Goal: Task Accomplishment & Management: Complete application form

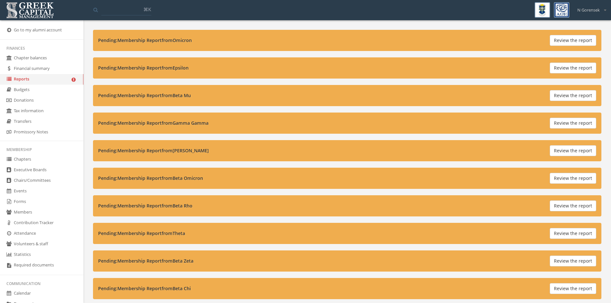
click at [590, 99] on button "Review the report" at bounding box center [573, 95] width 47 height 11
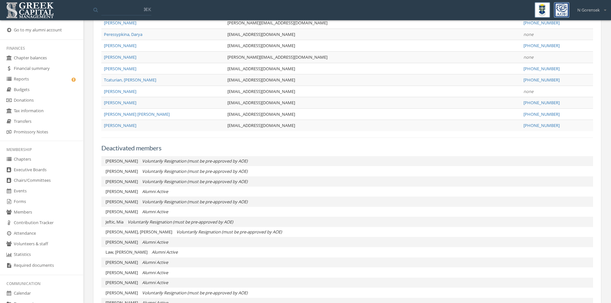
scroll to position [674, 0]
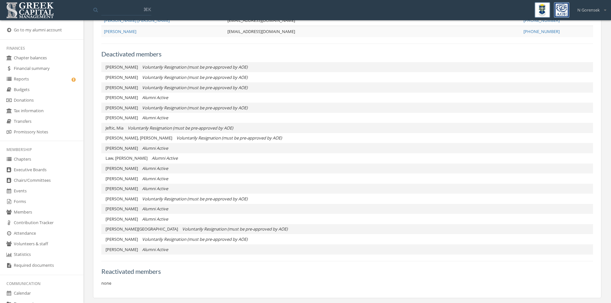
drag, startPoint x: 29, startPoint y: 80, endPoint x: 21, endPoint y: 71, distance: 11.6
click at [29, 80] on link "Reports" at bounding box center [41, 79] width 83 height 11
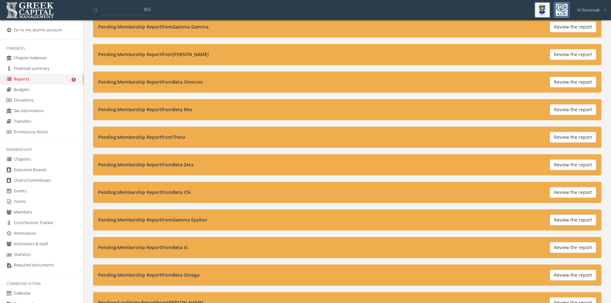
scroll to position [128, 0]
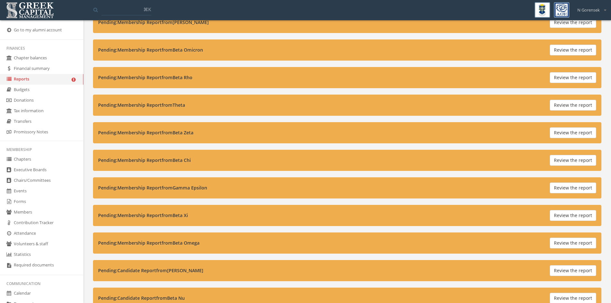
click at [575, 265] on div "Pending: Candidate Report from Xi Review the report" at bounding box center [347, 270] width 509 height 21
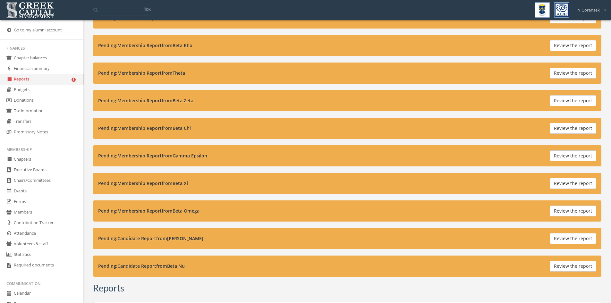
click at [587, 182] on button "Review the report" at bounding box center [573, 183] width 47 height 11
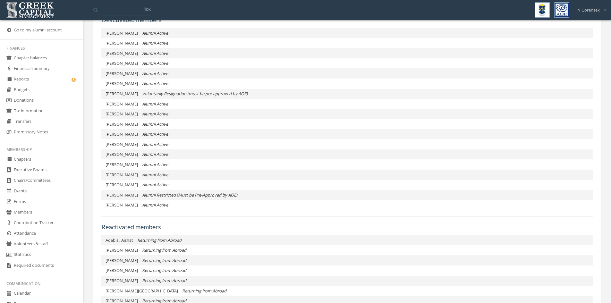
scroll to position [723, 0]
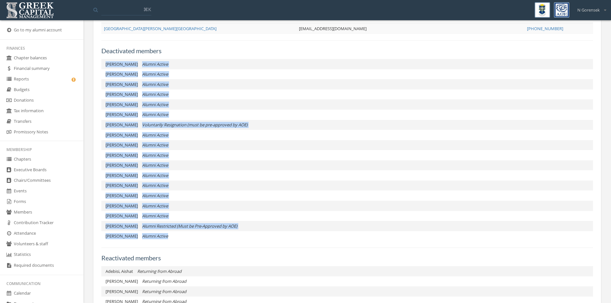
drag, startPoint x: 172, startPoint y: 237, endPoint x: 101, endPoint y: 66, distance: 185.0
click at [101, 66] on ul "Alpert, Abigail Alumni Active Atri, Taraneh Alumni Active Clayton, Gaelen Alumn…" at bounding box center [347, 150] width 492 height 182
copy ul "Alpert, Abigail Alumni Active Atri, Taraneh Alumni Active Clayton, Gaelen Alumn…"
click at [236, 224] on li "Seo, Lia Alumni Restricted (Must be Pre-Approved by AOE)" at bounding box center [347, 226] width 492 height 10
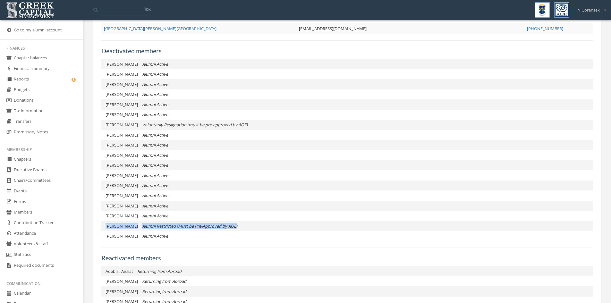
drag, startPoint x: 232, startPoint y: 224, endPoint x: 103, endPoint y: 229, distance: 129.4
click at [103, 229] on li "Seo, Lia Alumni Restricted (Must be Pre-Approved by AOE)" at bounding box center [347, 226] width 492 height 10
copy li "Seo, Lia Alumni Restricted (Must be Pre-Approved by AOE)"
click at [220, 152] on li "Lee, Grace Alumni Active" at bounding box center [347, 155] width 492 height 10
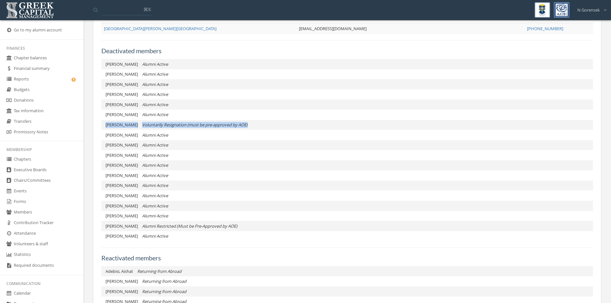
drag, startPoint x: 245, startPoint y: 126, endPoint x: 95, endPoint y: 124, distance: 149.9
copy li "Groff, Giselle Voluntarily Resignation (must be pre-approved by AOE)"
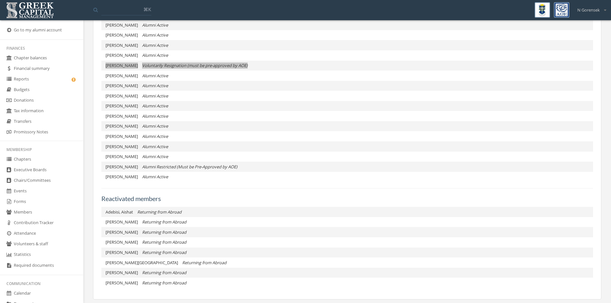
scroll to position [787, 0]
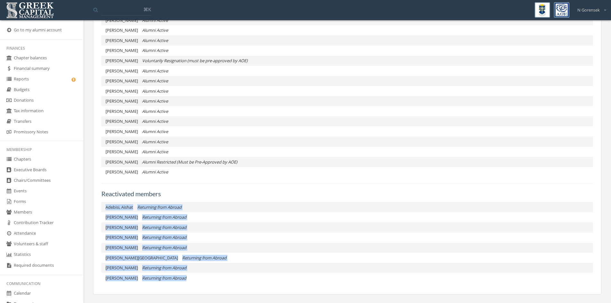
drag, startPoint x: 181, startPoint y: 280, endPoint x: 100, endPoint y: 208, distance: 108.2
copy ul "Adebisi, Aishat Returning from Abroad Alfaro, Caitlin Returning from Abroad Del…"
click at [218, 247] on li "Jiang, Christine Returning from Abroad" at bounding box center [347, 248] width 492 height 10
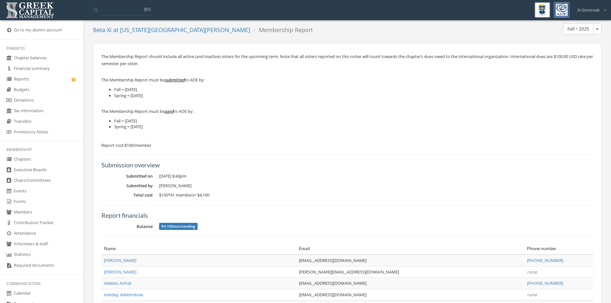
scroll to position [0, 0]
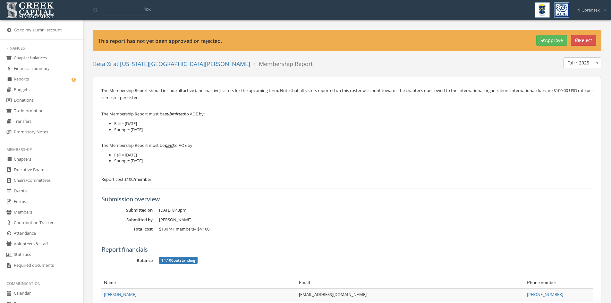
click at [556, 38] on button "Approve" at bounding box center [552, 40] width 31 height 11
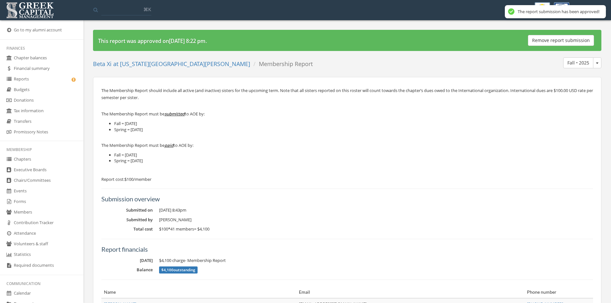
click at [19, 80] on link "Reports" at bounding box center [41, 79] width 83 height 11
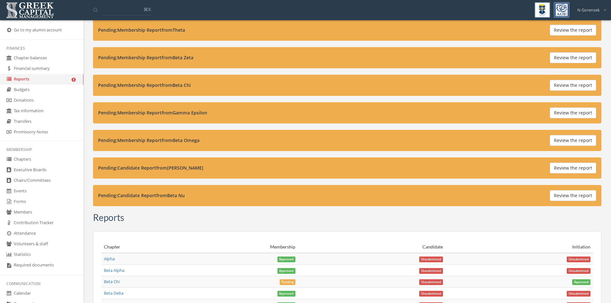
scroll to position [225, 0]
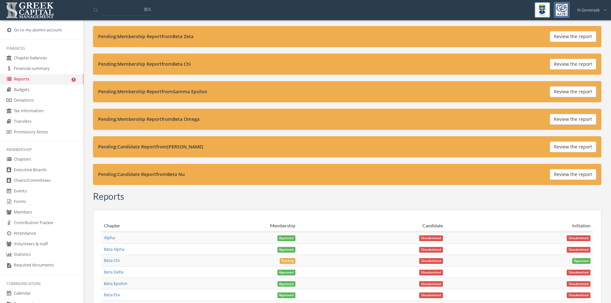
click at [556, 147] on button "Review the report" at bounding box center [573, 147] width 47 height 11
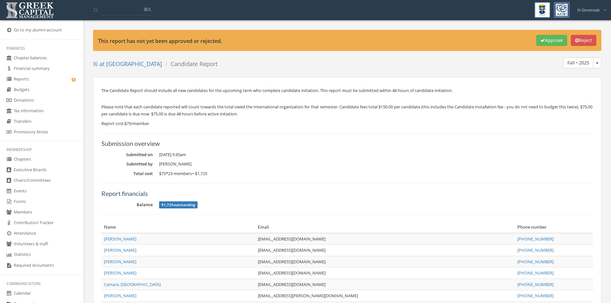
click at [553, 41] on button "Approve" at bounding box center [552, 40] width 31 height 11
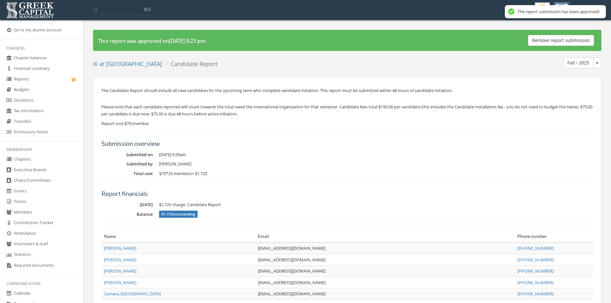
click at [30, 83] on link "Reports" at bounding box center [41, 79] width 83 height 11
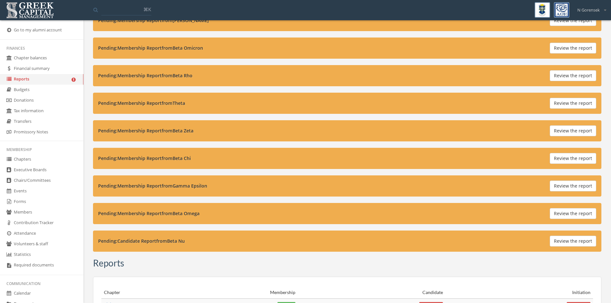
scroll to position [257, 0]
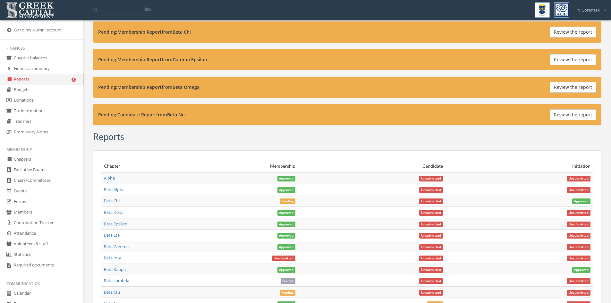
drag, startPoint x: 559, startPoint y: 117, endPoint x: 556, endPoint y: 120, distance: 3.9
click at [559, 117] on button "Review the report" at bounding box center [573, 114] width 47 height 11
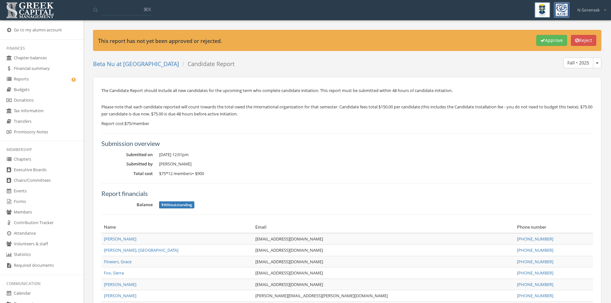
click at [546, 38] on button "Approve" at bounding box center [552, 40] width 31 height 11
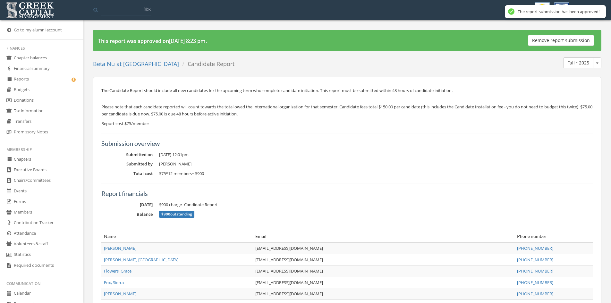
click at [31, 80] on link "Reports" at bounding box center [41, 79] width 83 height 11
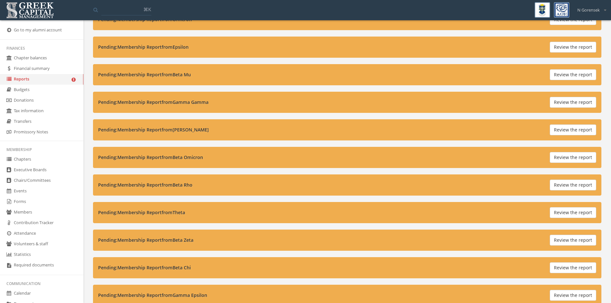
scroll to position [32, 0]
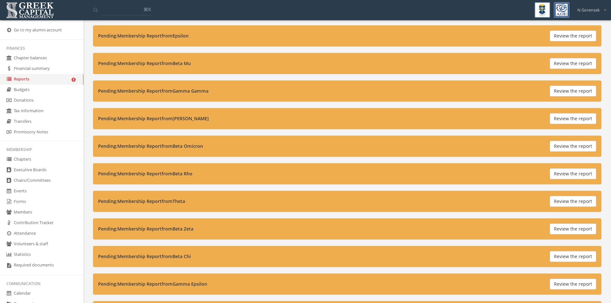
click at [568, 252] on button "Review the report" at bounding box center [573, 256] width 47 height 11
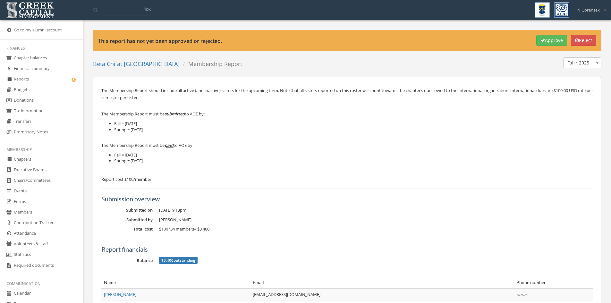
click at [542, 39] on button "Approve" at bounding box center [552, 40] width 31 height 11
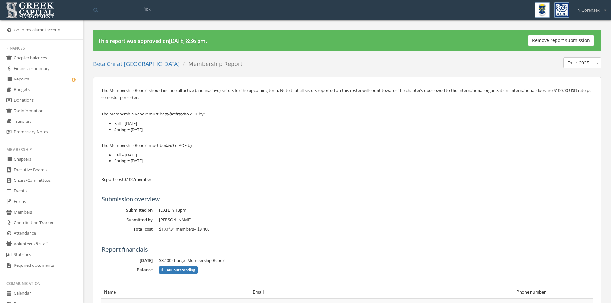
click at [38, 81] on link "Reports" at bounding box center [41, 79] width 83 height 11
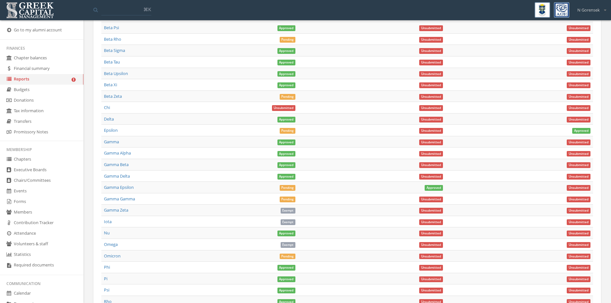
scroll to position [578, 0]
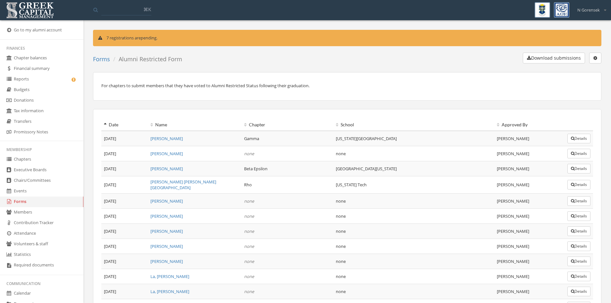
click at [103, 60] on link "Forms" at bounding box center [101, 59] width 17 height 8
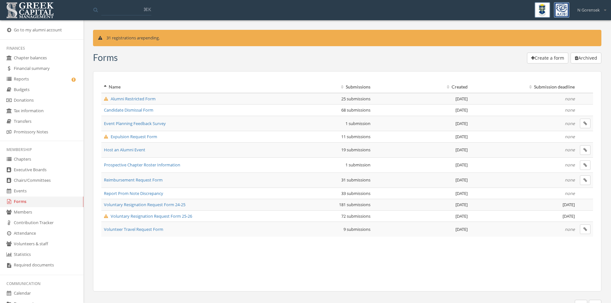
click at [160, 214] on span "Voluntary Resignation Request Form 25-26" at bounding box center [148, 216] width 88 height 6
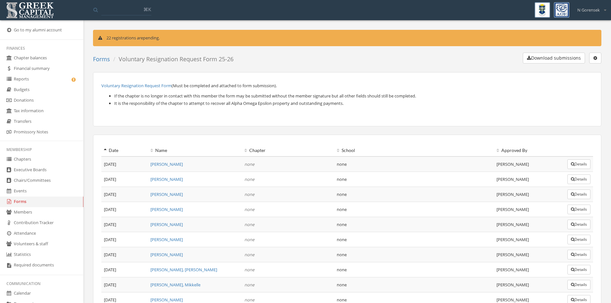
click at [548, 58] on button "Download submissions" at bounding box center [554, 58] width 62 height 11
click at [98, 56] on link "Forms" at bounding box center [101, 59] width 17 height 8
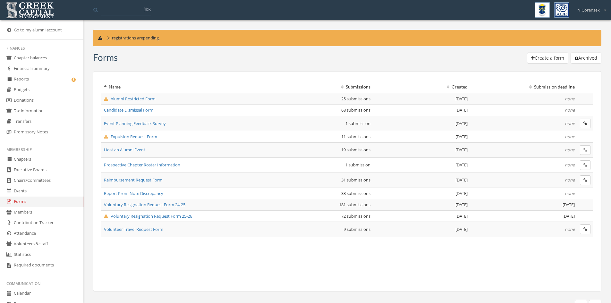
click at [134, 139] on span "Expulsion Request Form" at bounding box center [130, 137] width 53 height 6
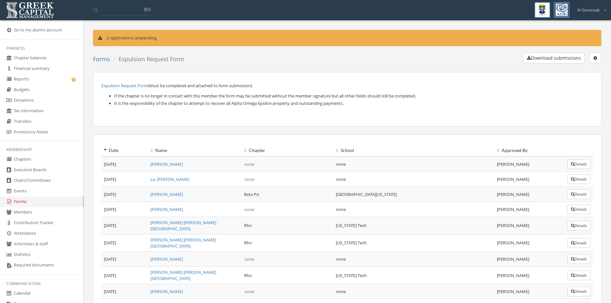
click at [101, 61] on link "Forms" at bounding box center [101, 59] width 17 height 8
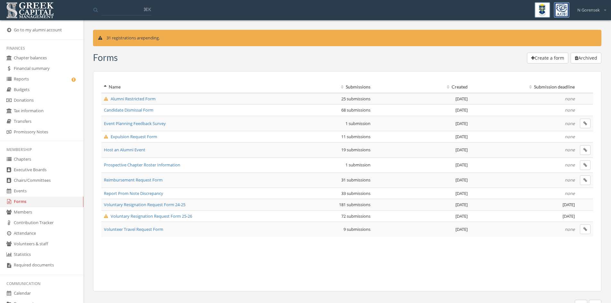
click at [140, 101] on span "Alumni Restricted Form" at bounding box center [130, 99] width 52 height 6
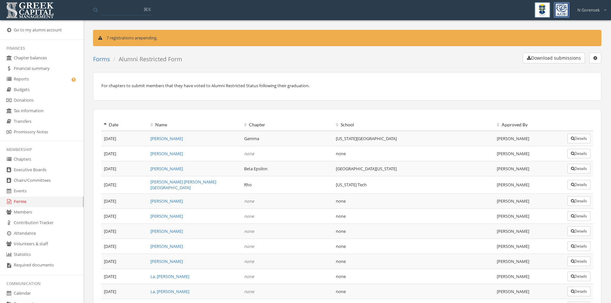
click at [552, 61] on button "Download submissions" at bounding box center [554, 58] width 62 height 11
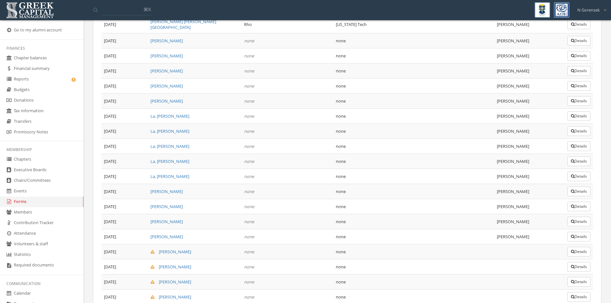
scroll to position [239, 0]
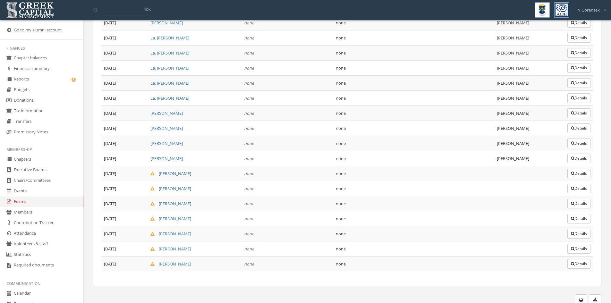
click at [565, 201] on td "Details" at bounding box center [579, 203] width 28 height 15
click at [569, 201] on button "Details" at bounding box center [579, 204] width 23 height 10
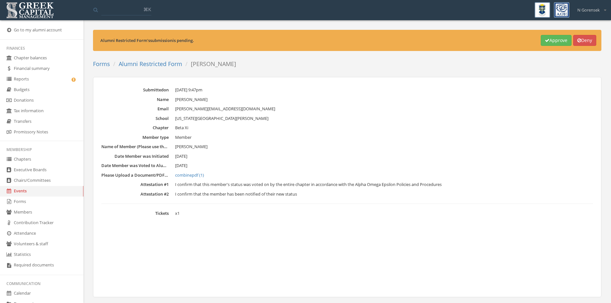
click at [154, 63] on link "Alumni Restricted Form" at bounding box center [151, 64] width 64 height 8
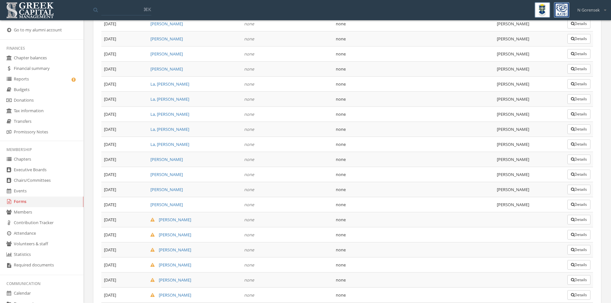
scroll to position [239, 0]
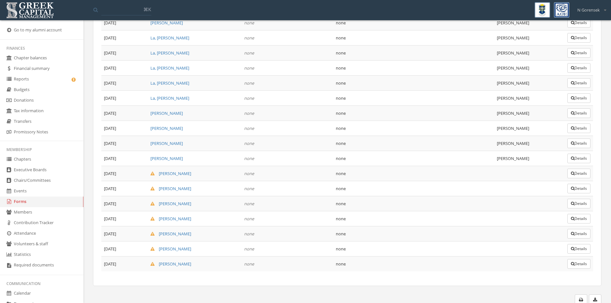
click at [589, 266] on button "Details" at bounding box center [579, 264] width 23 height 10
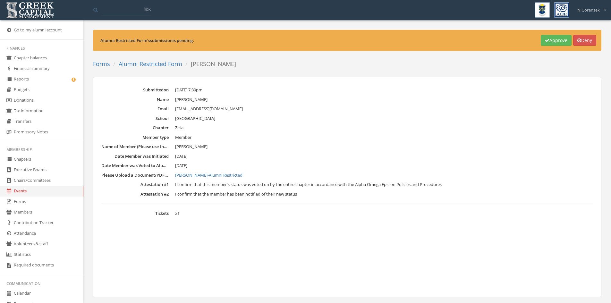
click at [160, 64] on link "Alumni Restricted Form" at bounding box center [151, 64] width 64 height 8
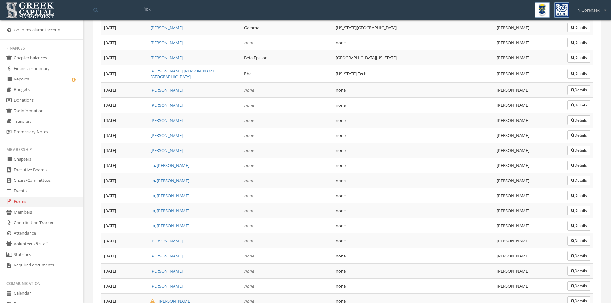
scroll to position [110, 0]
click at [573, 240] on icon "button" at bounding box center [573, 242] width 4 height 4
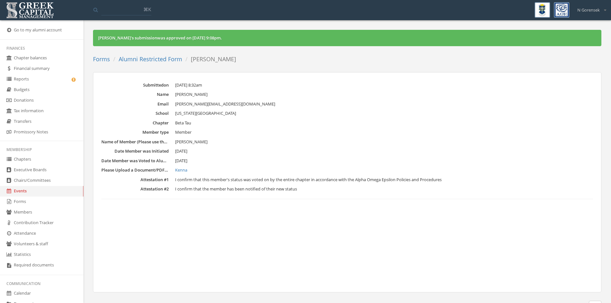
click at [144, 60] on link "Alumni Restricted Form" at bounding box center [151, 59] width 64 height 8
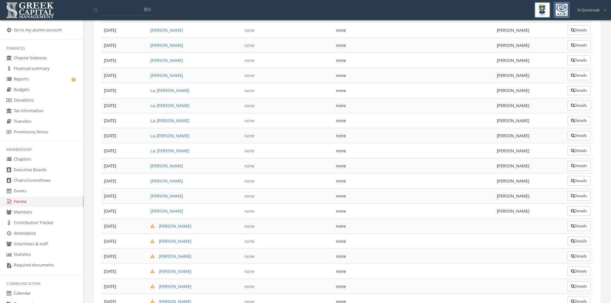
scroll to position [193, 0]
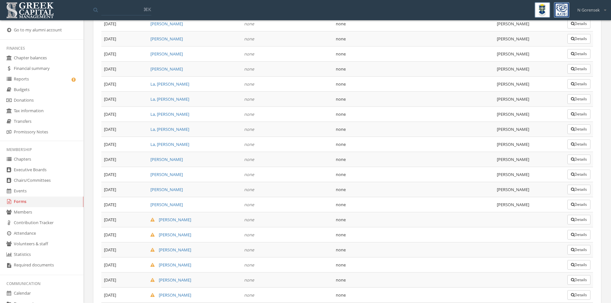
click at [580, 189] on button "Details" at bounding box center [579, 190] width 23 height 10
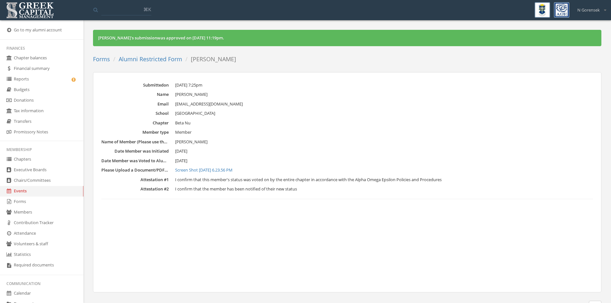
click at [162, 57] on link "Alumni Restricted Form" at bounding box center [151, 59] width 64 height 8
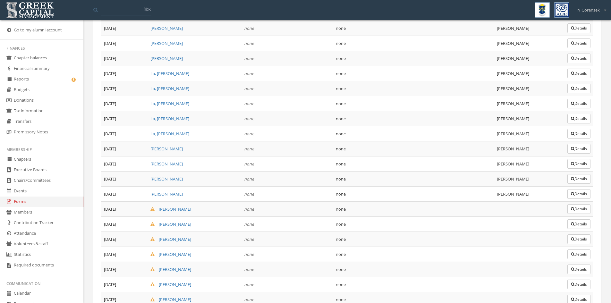
scroll to position [239, 0]
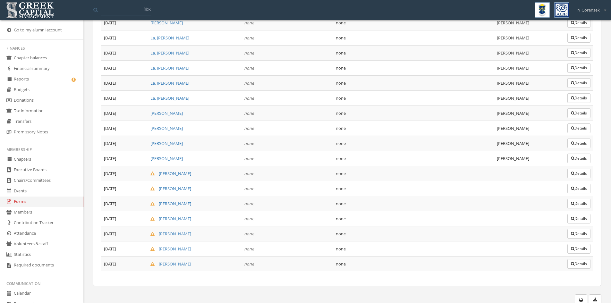
click at [581, 157] on button "Details" at bounding box center [579, 159] width 23 height 10
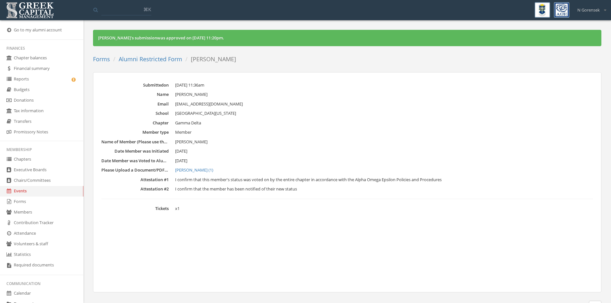
click at [157, 65] on ol "Forms Alumni Restricted Form [PERSON_NAME]" at bounding box center [167, 59] width 148 height 13
click at [160, 60] on link "Alumni Restricted Form" at bounding box center [151, 59] width 64 height 8
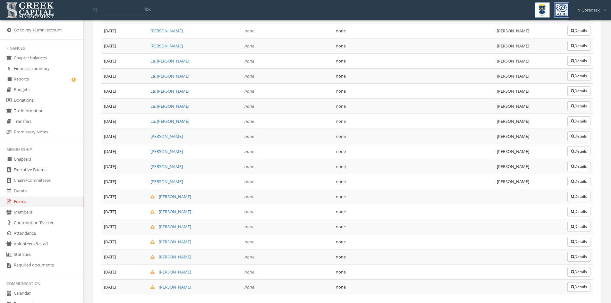
scroll to position [239, 0]
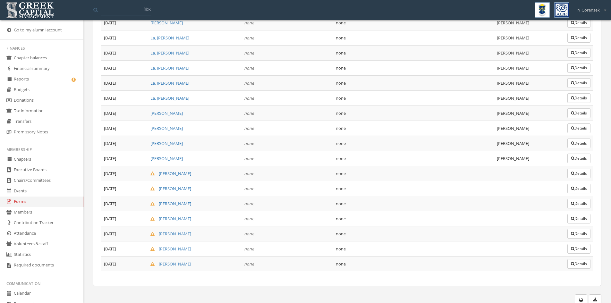
click at [579, 170] on button "Details" at bounding box center [579, 174] width 23 height 10
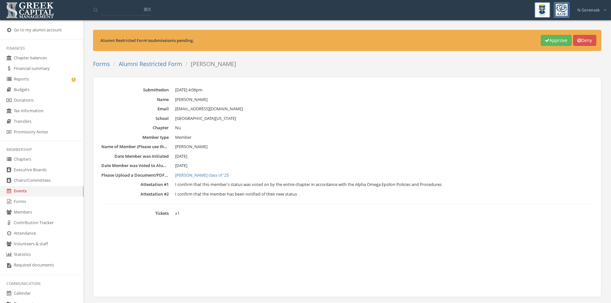
click at [161, 62] on link "Alumni Restricted Form" at bounding box center [151, 64] width 64 height 8
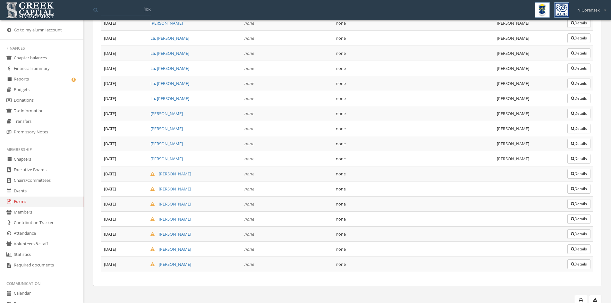
scroll to position [239, 0]
click at [568, 200] on button "Details" at bounding box center [579, 204] width 23 height 10
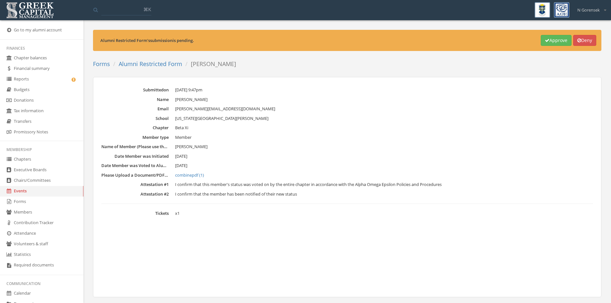
click at [99, 67] on link "Forms" at bounding box center [101, 64] width 17 height 8
